Goal: Check status: Check status

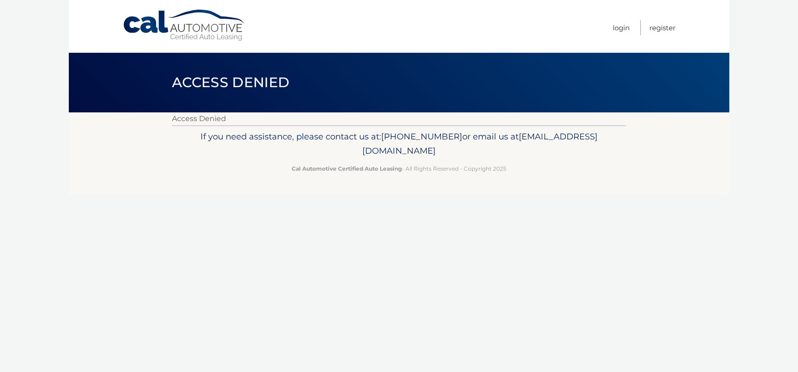
click at [182, 28] on link "Cal Automotive" at bounding box center [184, 25] width 124 height 33
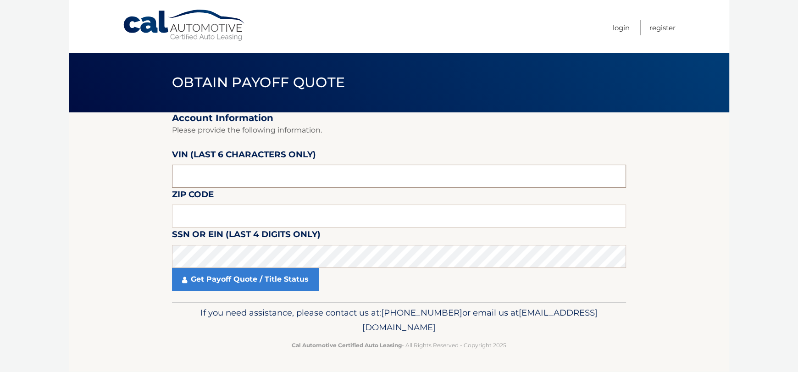
click at [272, 178] on input "text" at bounding box center [399, 176] width 454 height 23
type input "005641"
click button "For Originating Dealer" at bounding box center [0, 0] width 0 height 0
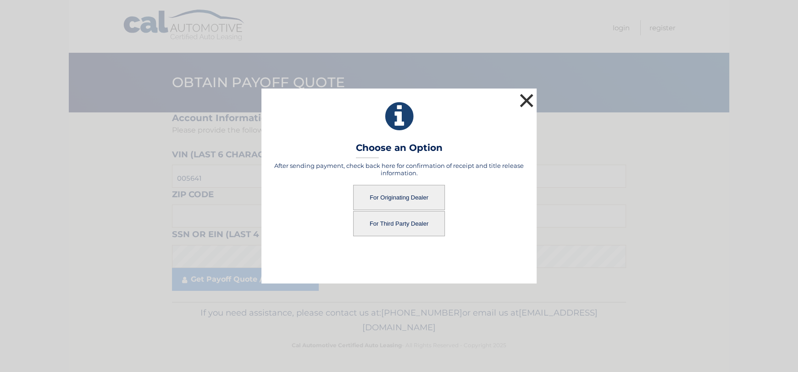
drag, startPoint x: 525, startPoint y: 98, endPoint x: 462, endPoint y: 123, distance: 67.5
click at [524, 98] on button "×" at bounding box center [526, 100] width 18 height 18
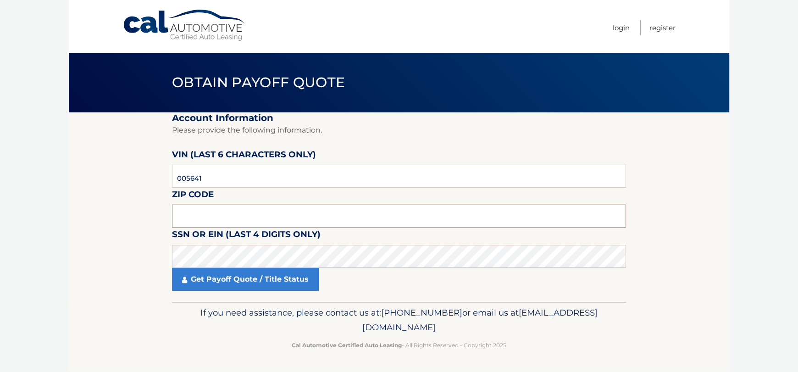
click at [281, 220] on input "text" at bounding box center [399, 215] width 454 height 23
type input "11747"
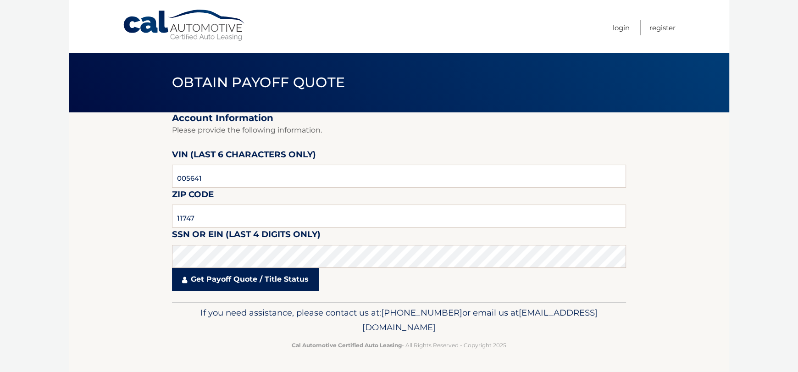
click at [298, 279] on link "Get Payoff Quote / Title Status" at bounding box center [245, 279] width 147 height 23
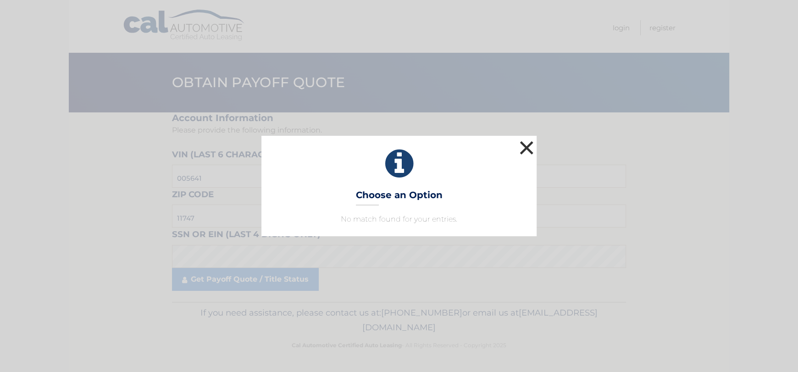
click at [526, 149] on button "×" at bounding box center [526, 147] width 18 height 18
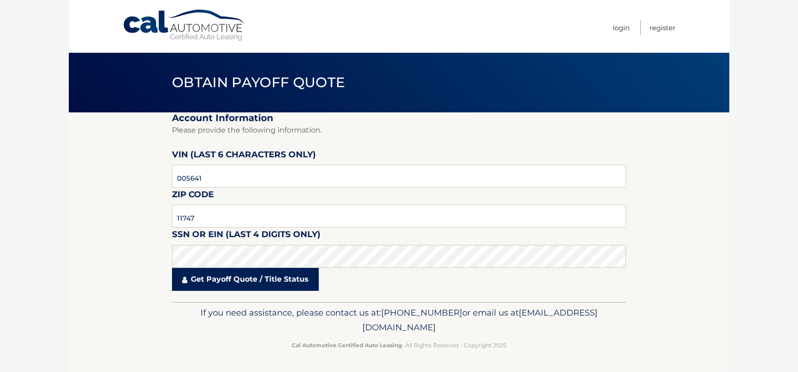
click at [215, 282] on link "Get Payoff Quote / Title Status" at bounding box center [245, 279] width 147 height 23
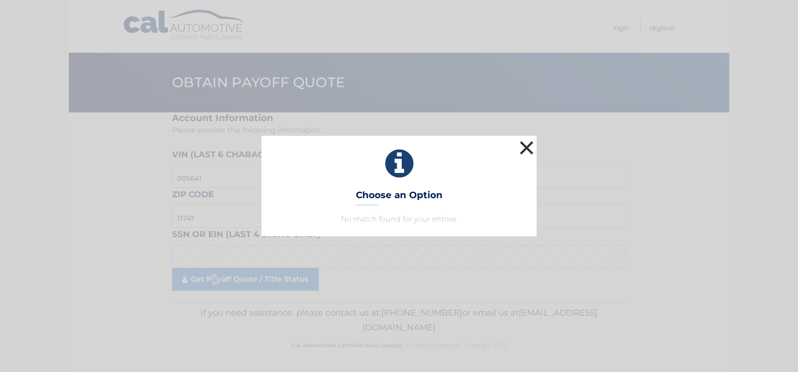
click at [526, 147] on button "×" at bounding box center [526, 147] width 18 height 18
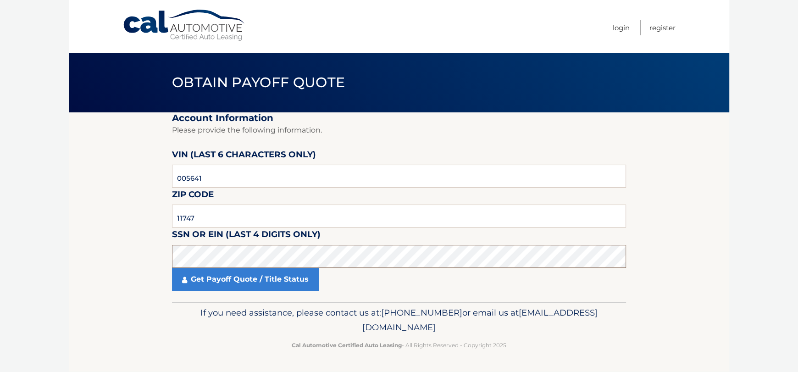
click at [167, 265] on section "Account Information Please provide the following information. [PERSON_NAME] (la…" at bounding box center [399, 206] width 660 height 189
click button "For Originating Dealer" at bounding box center [0, 0] width 0 height 0
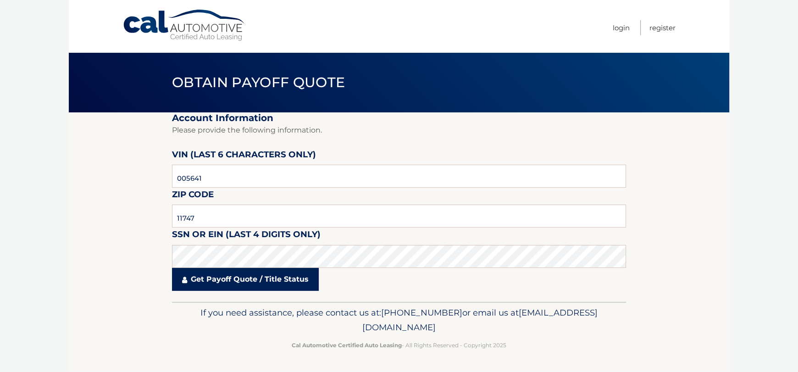
click at [226, 284] on link "Get Payoff Quote / Title Status" at bounding box center [245, 279] width 147 height 23
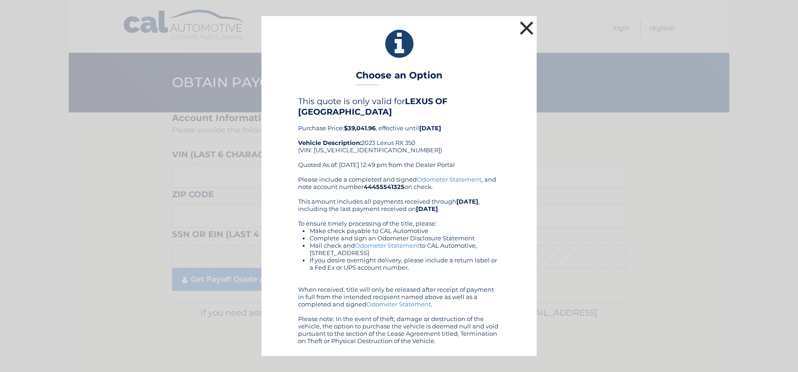
click at [530, 33] on button "×" at bounding box center [526, 28] width 18 height 18
